Goal: Find contact information: Find contact information

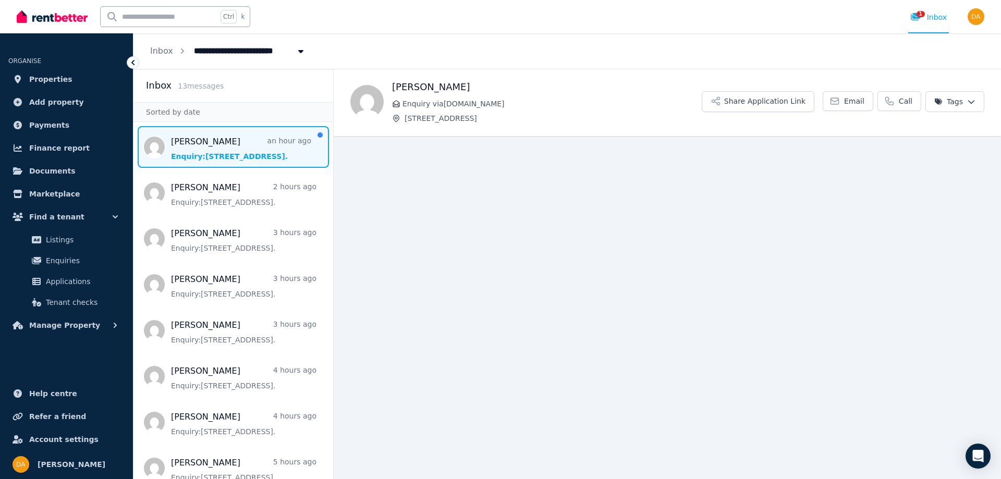
click at [207, 146] on span "Message list" at bounding box center [233, 147] width 200 height 42
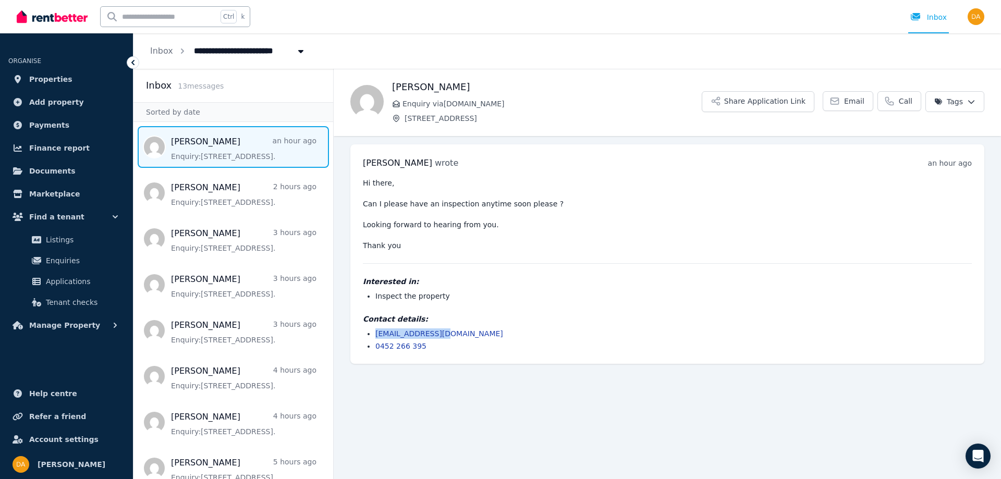
drag, startPoint x: 444, startPoint y: 334, endPoint x: 376, endPoint y: 335, distance: 67.8
click at [376, 335] on li "iftyqtr@gmail.com" at bounding box center [673, 333] width 596 height 10
copy link "iftyqtr@gmail.com"
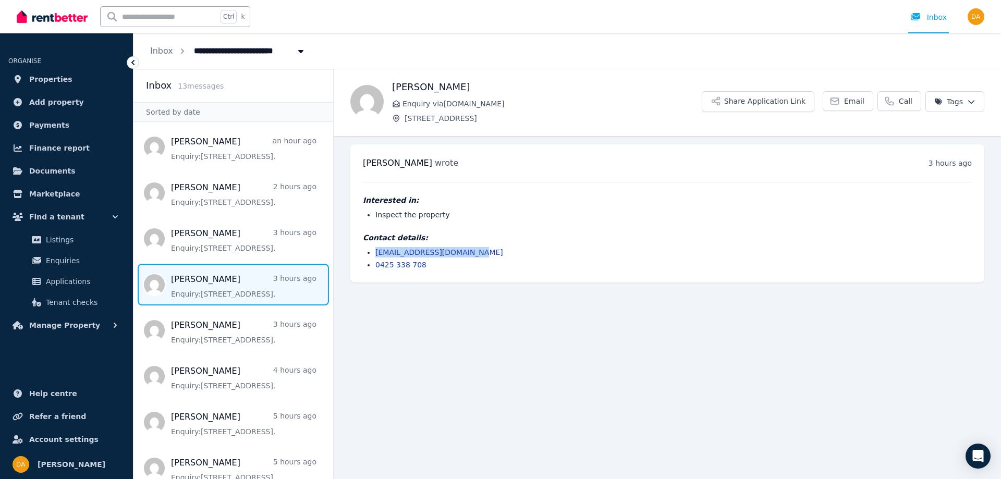
drag, startPoint x: 470, startPoint y: 253, endPoint x: 375, endPoint y: 253, distance: 94.9
click at [375, 253] on ul "[EMAIL_ADDRESS][DOMAIN_NAME] 0425 338 708" at bounding box center [667, 258] width 609 height 23
click at [393, 295] on main "Back [PERSON_NAME] Enquiry via [DOMAIN_NAME] [STREET_ADDRESS] Application Link …" at bounding box center [667, 274] width 667 height 410
